Goal: Entertainment & Leisure: Consume media (video, audio)

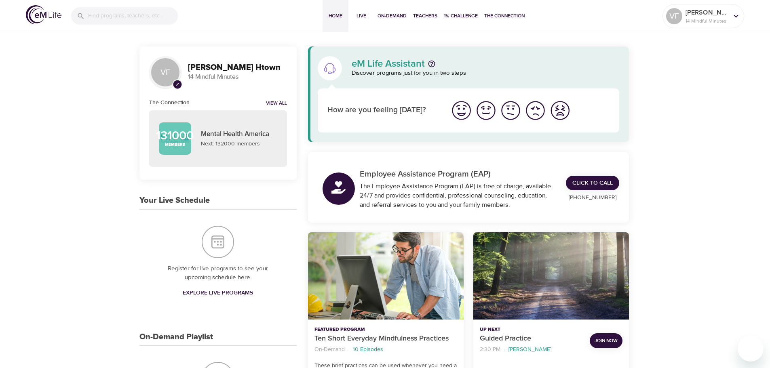
click at [490, 113] on img "I'm feeling good" at bounding box center [486, 110] width 22 height 22
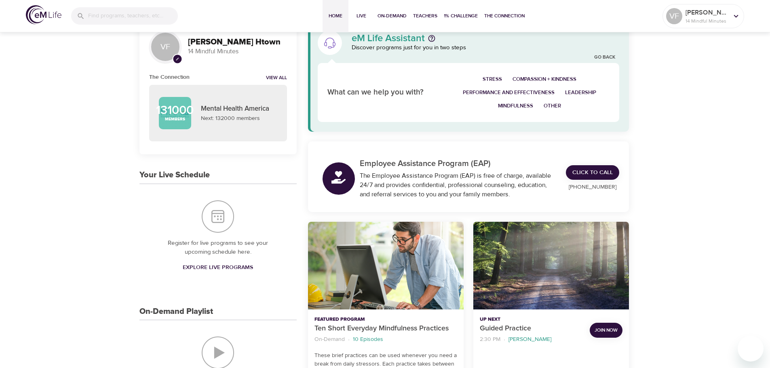
scroll to position [121, 0]
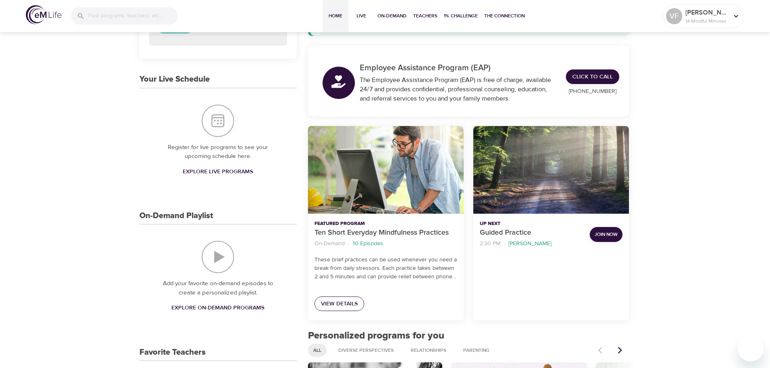
click at [337, 302] on span "View Details" at bounding box center [339, 304] width 37 height 10
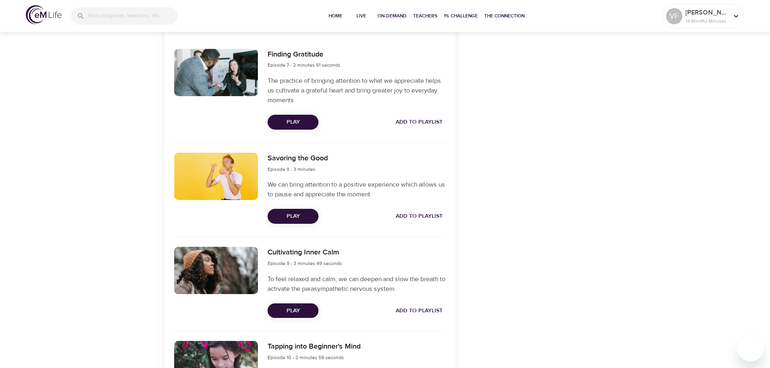
scroll to position [1008, 0]
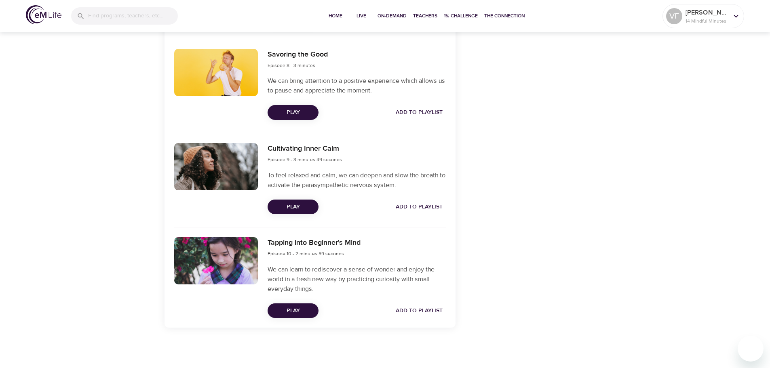
click at [299, 310] on span "Play" at bounding box center [293, 311] width 38 height 10
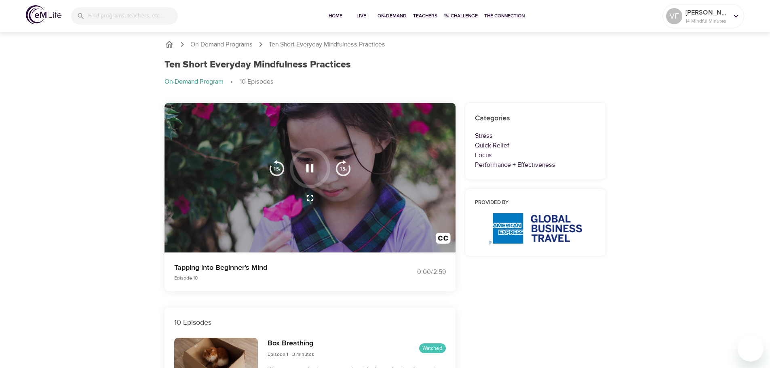
scroll to position [0, 0]
drag, startPoint x: 175, startPoint y: 266, endPoint x: 277, endPoint y: 265, distance: 102.3
click at [277, 265] on p "Tapping into Beginner's Mind" at bounding box center [274, 268] width 201 height 11
copy p "Tapping into Beginner's Mind"
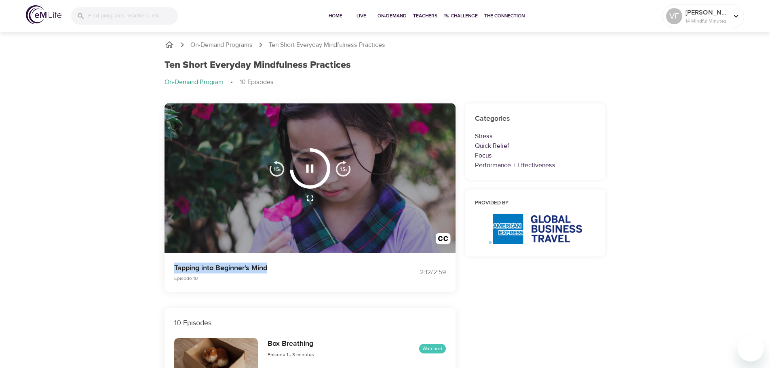
drag, startPoint x: 343, startPoint y: 168, endPoint x: 353, endPoint y: 175, distance: 12.3
click at [343, 168] on img "button" at bounding box center [343, 168] width 16 height 16
click at [340, 168] on img "button" at bounding box center [343, 168] width 16 height 16
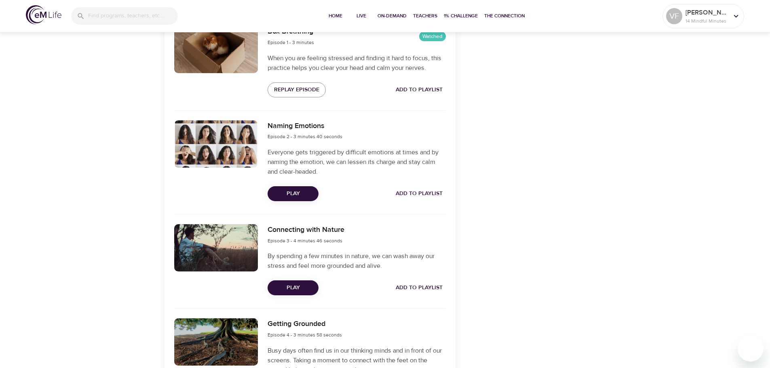
scroll to position [323, 0]
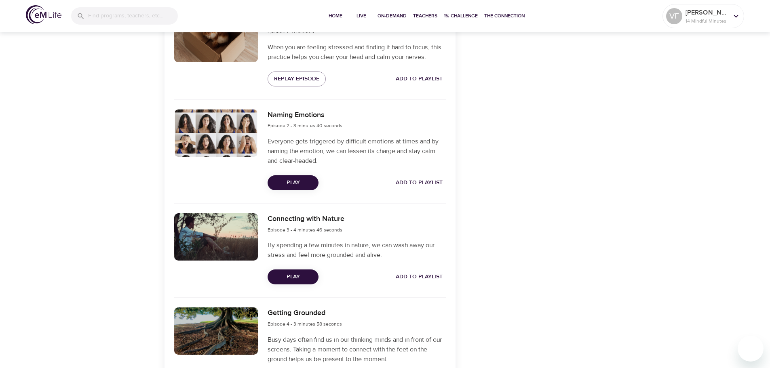
click at [302, 185] on span "Play" at bounding box center [293, 183] width 38 height 10
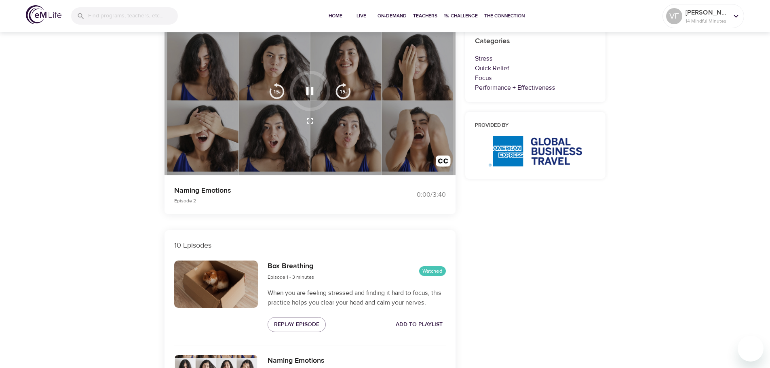
scroll to position [81, 0]
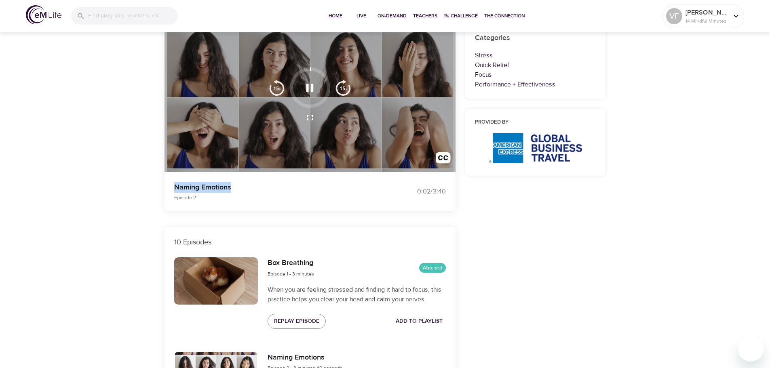
drag, startPoint x: 174, startPoint y: 186, endPoint x: 244, endPoint y: 186, distance: 69.5
click at [244, 186] on p "Naming Emotions" at bounding box center [274, 187] width 201 height 11
copy p "Naming Emotions"
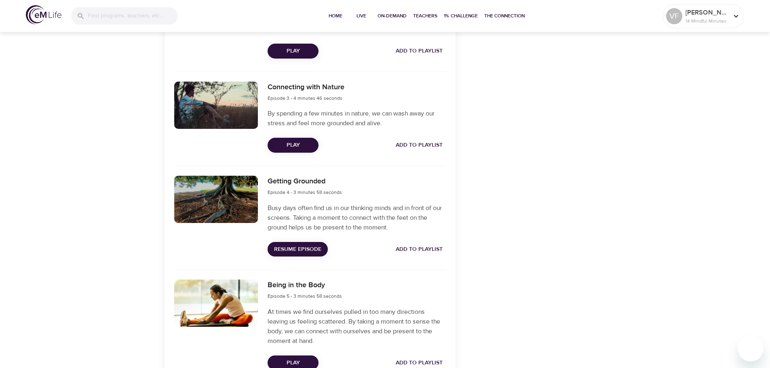
scroll to position [485, 0]
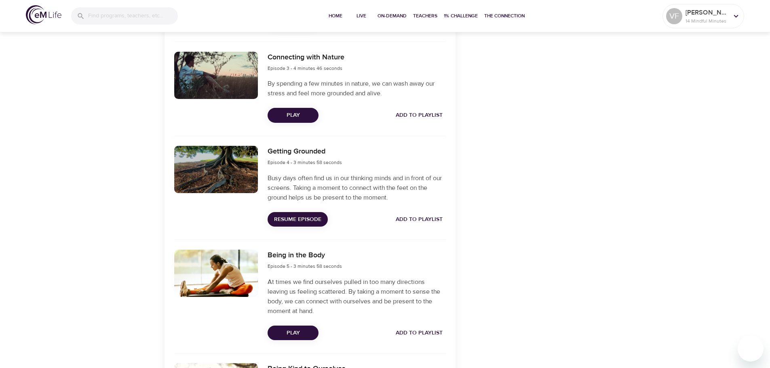
click at [304, 220] on span "Resume Episode" at bounding box center [297, 220] width 47 height 10
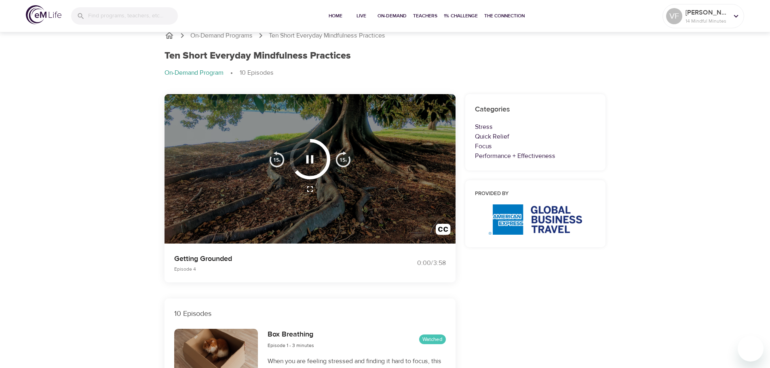
scroll to position [0, 0]
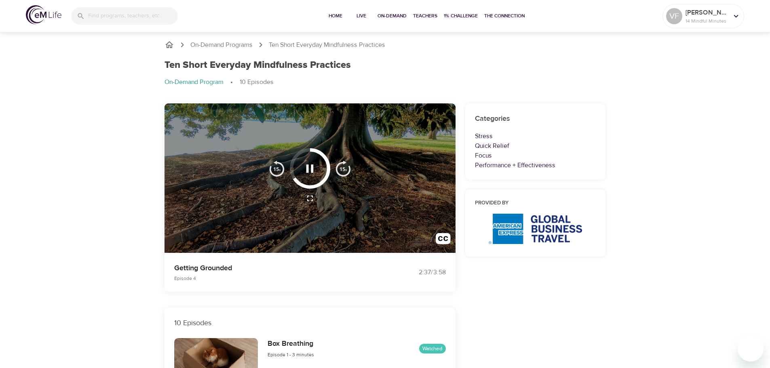
click at [266, 209] on div at bounding box center [310, 178] width 291 height 150
click at [274, 169] on img "button" at bounding box center [277, 168] width 16 height 16
drag, startPoint x: 302, startPoint y: 182, endPoint x: 341, endPoint y: 157, distance: 46.5
click at [342, 158] on div at bounding box center [310, 168] width 92 height 40
click at [314, 150] on div at bounding box center [310, 168] width 40 height 40
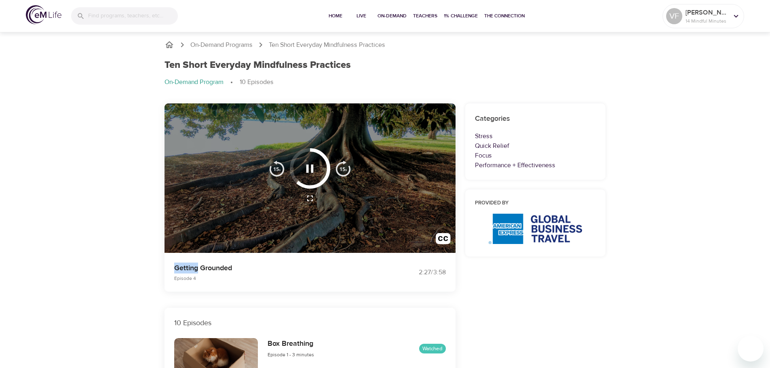
click at [313, 150] on div at bounding box center [310, 168] width 40 height 40
click at [278, 167] on img "button" at bounding box center [277, 168] width 16 height 16
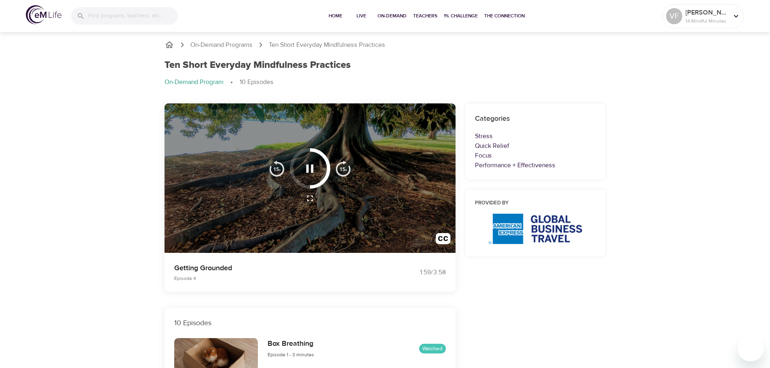
click at [278, 167] on img "button" at bounding box center [277, 168] width 16 height 16
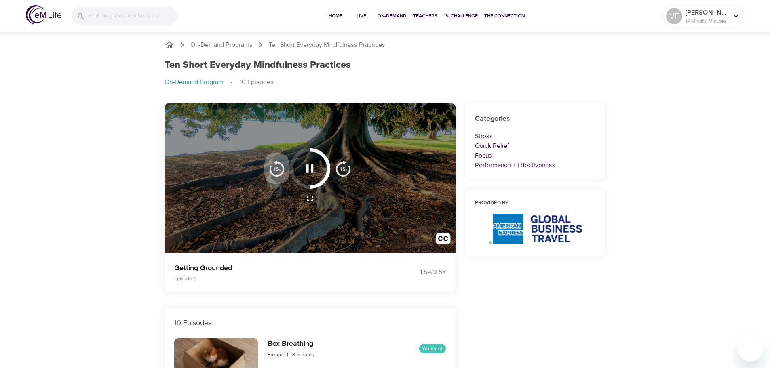
click at [278, 167] on img "button" at bounding box center [277, 168] width 16 height 16
click at [276, 169] on img "button" at bounding box center [277, 168] width 16 height 16
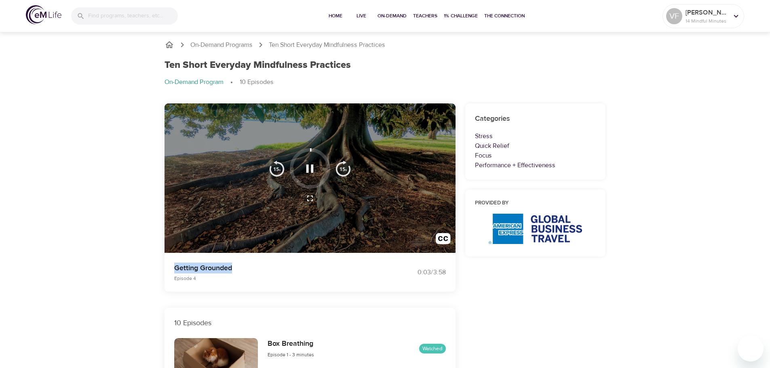
drag, startPoint x: 175, startPoint y: 268, endPoint x: 237, endPoint y: 268, distance: 62.2
click at [237, 268] on p "Getting Grounded" at bounding box center [274, 268] width 201 height 11
copy p "Getting Grounded"
